Goal: Information Seeking & Learning: Learn about a topic

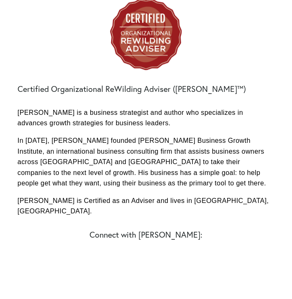
scroll to position [445, 0]
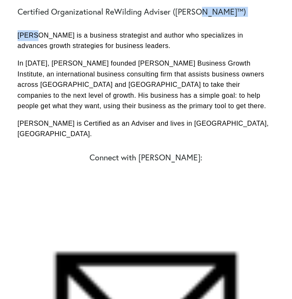
drag, startPoint x: 211, startPoint y: 8, endPoint x: 38, endPoint y: 23, distance: 173.6
click at [38, 23] on div "Certified Organizational ReWilding Adviser ([PERSON_NAME]™) [PERSON_NAME] is a …" at bounding box center [146, 84] width 257 height 155
click at [59, 19] on div "Certified Organizational ReWilding Adviser ([PERSON_NAME]™) [PERSON_NAME] is a …" at bounding box center [146, 84] width 257 height 155
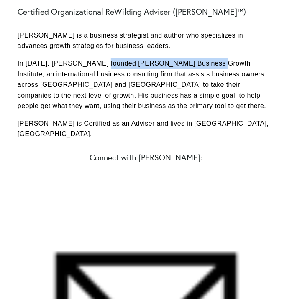
drag, startPoint x: 199, startPoint y: 62, endPoint x: 99, endPoint y: 64, distance: 100.3
click at [99, 64] on p "In [DATE], [PERSON_NAME] founded [PERSON_NAME] Business Growth Institute, an in…" at bounding box center [146, 84] width 257 height 53
click at [104, 62] on p "In [DATE], [PERSON_NAME] founded [PERSON_NAME] Business Growth Institute, an in…" at bounding box center [146, 84] width 257 height 53
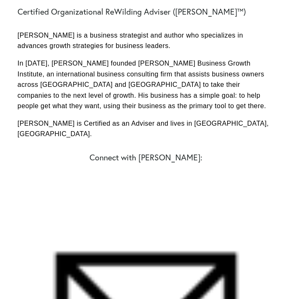
click at [104, 62] on p "In [DATE], [PERSON_NAME] founded [PERSON_NAME] Business Growth Institute, an in…" at bounding box center [146, 84] width 257 height 53
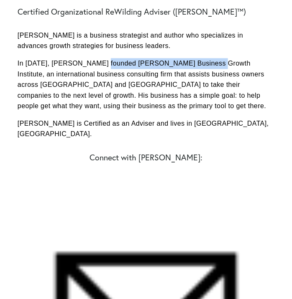
drag, startPoint x: 99, startPoint y: 63, endPoint x: 199, endPoint y: 64, distance: 99.1
click at [199, 64] on p "In [DATE], [PERSON_NAME] founded [PERSON_NAME] Business Growth Institute, an in…" at bounding box center [146, 84] width 257 height 53
copy p "[PERSON_NAME] Business Growth Institute"
